Goal: Task Accomplishment & Management: Manage account settings

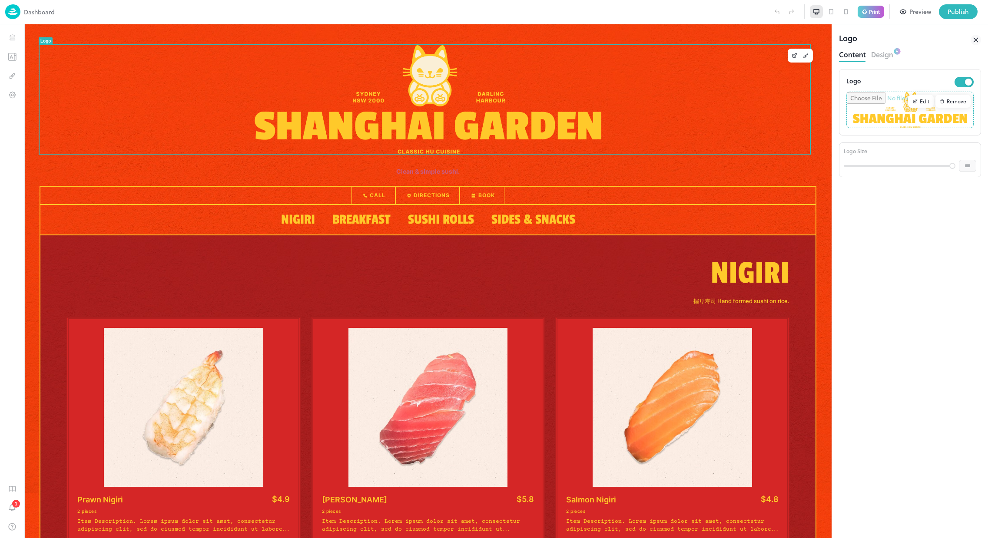
click at [873, 50] on button "Design" at bounding box center [882, 54] width 22 height 12
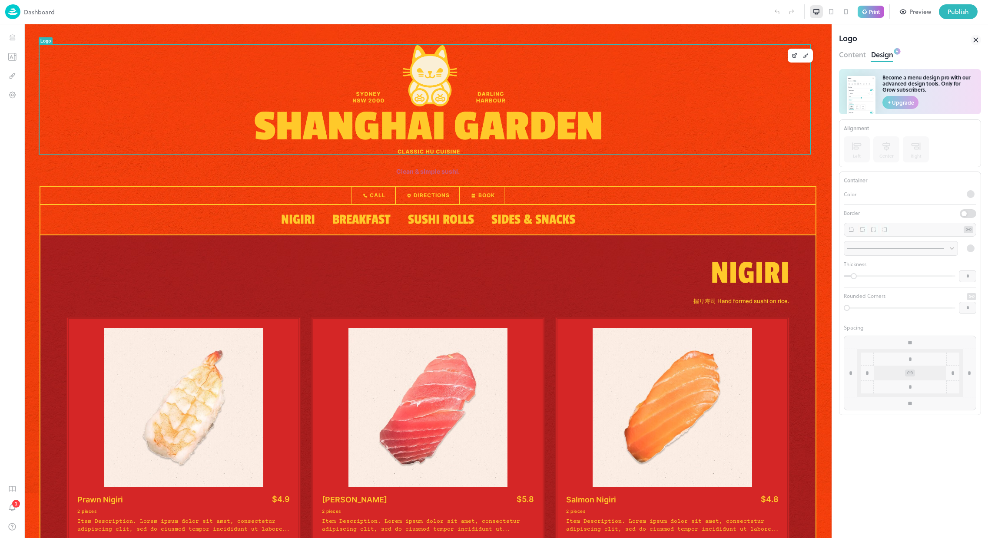
click at [20, 15] on img at bounding box center [12, 11] width 15 height 15
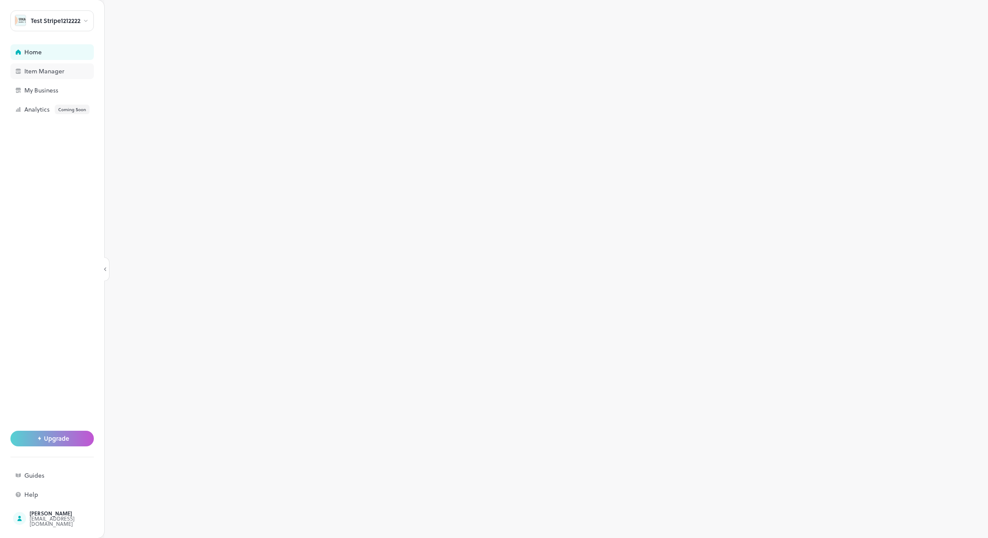
click at [49, 70] on div "Item Manager" at bounding box center [67, 71] width 87 height 6
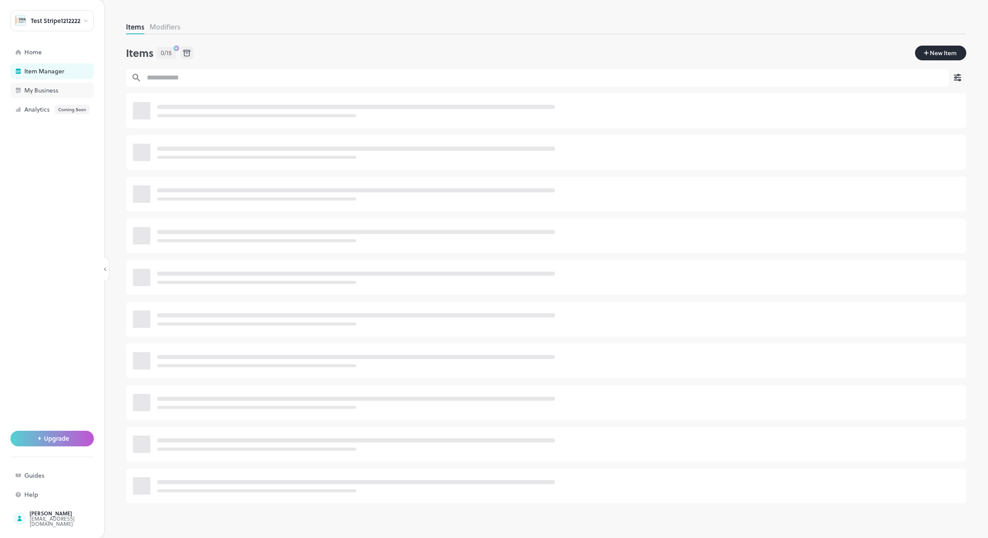
click at [44, 89] on div "My Business" at bounding box center [67, 90] width 87 height 6
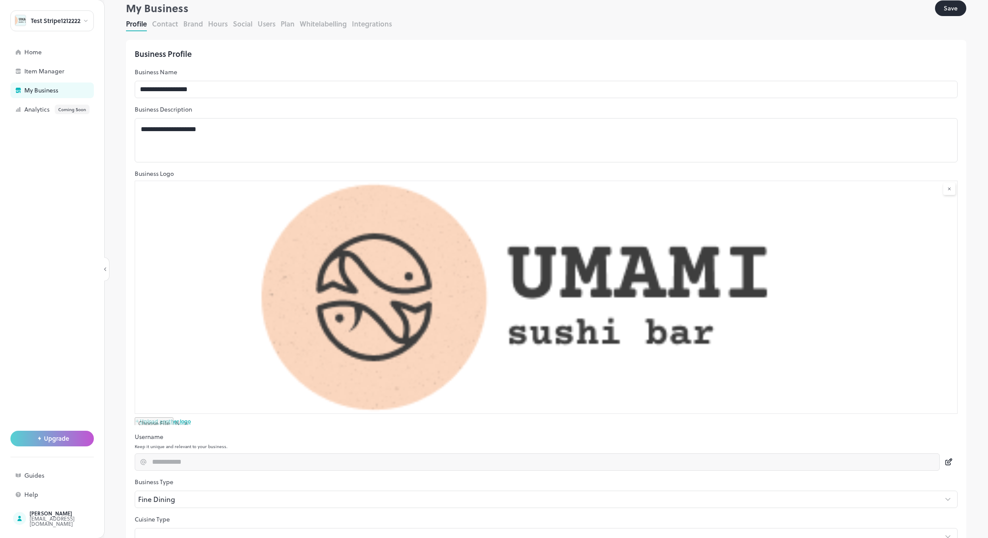
scroll to position [81, 0]
